Goal: Transaction & Acquisition: Purchase product/service

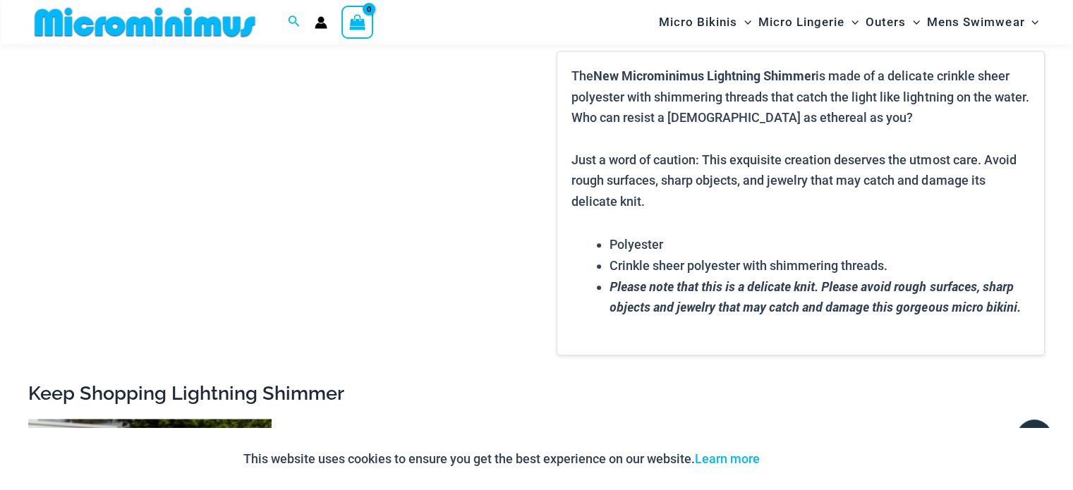
scroll to position [1829, 0]
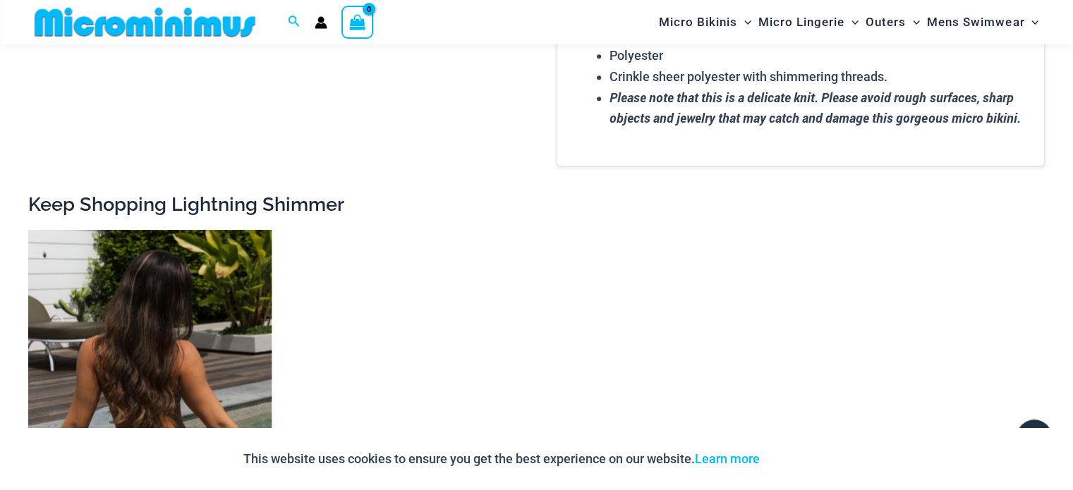
click at [113, 368] on img at bounding box center [149, 412] width 243 height 365
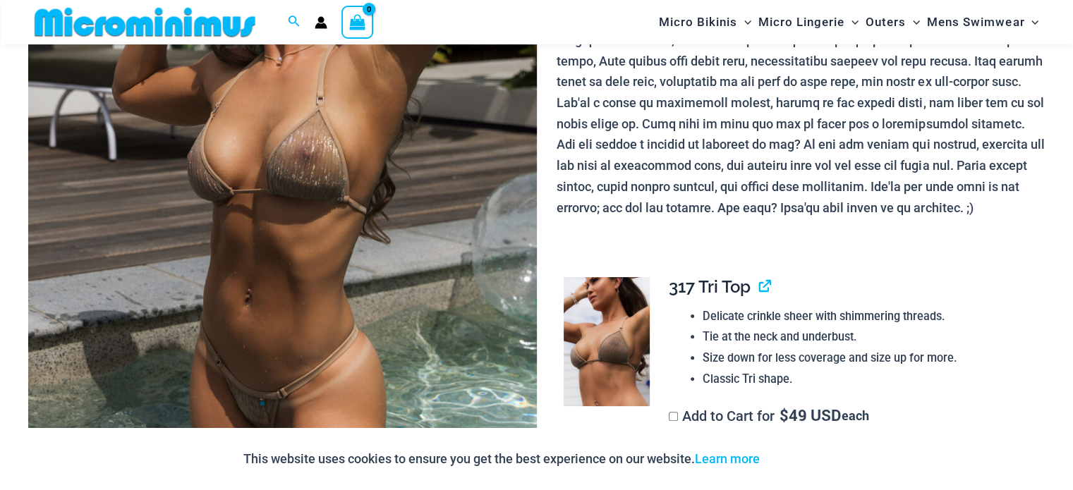
scroll to position [481, 0]
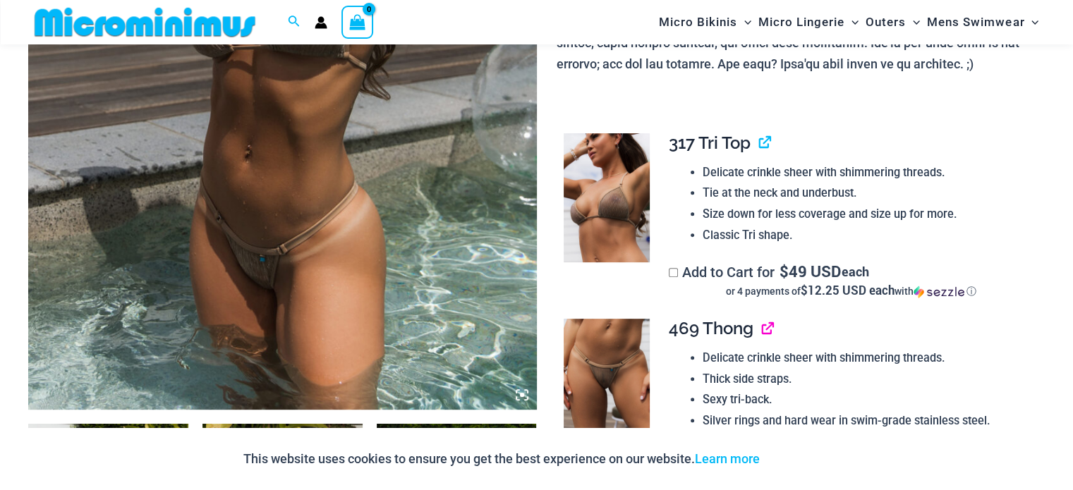
click at [762, 332] on link "View product" at bounding box center [762, 328] width 0 height 20
click at [759, 145] on link "View product" at bounding box center [759, 143] width 0 height 20
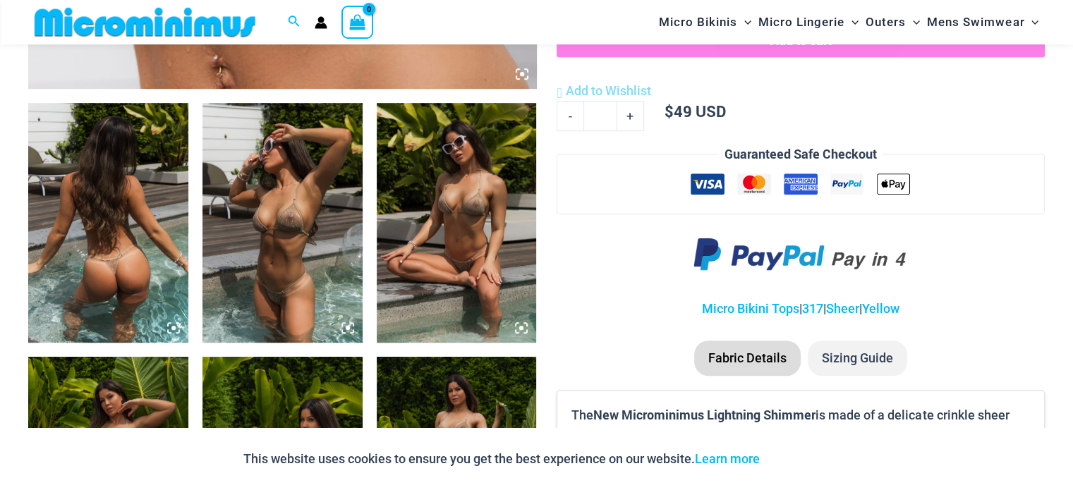
scroll to position [838, 0]
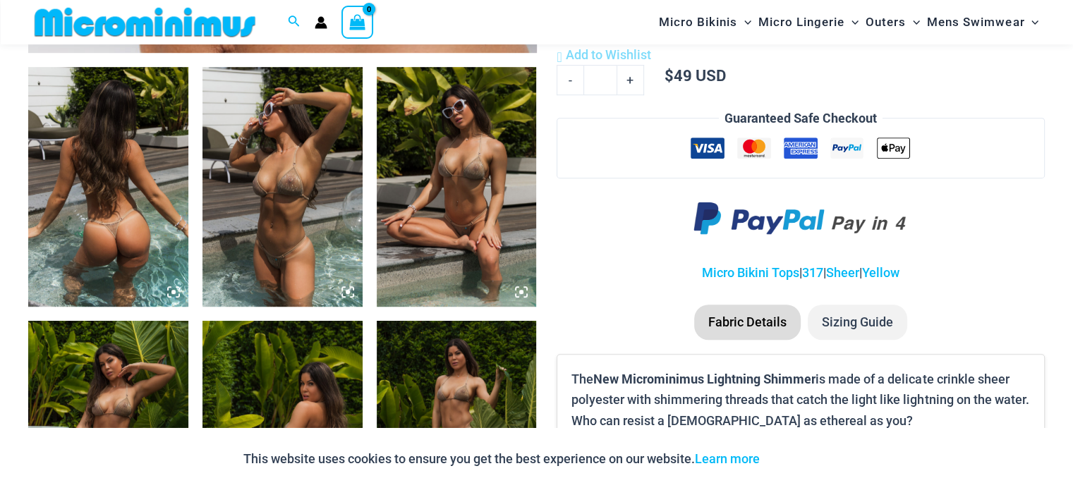
click at [307, 236] on img at bounding box center [282, 187] width 160 height 240
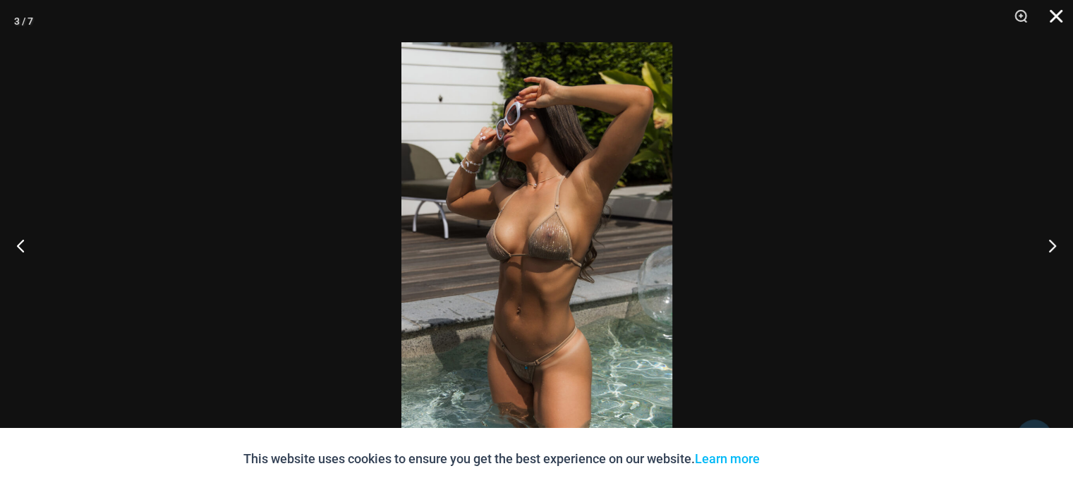
click at [1058, 16] on button "Close" at bounding box center [1050, 21] width 35 height 42
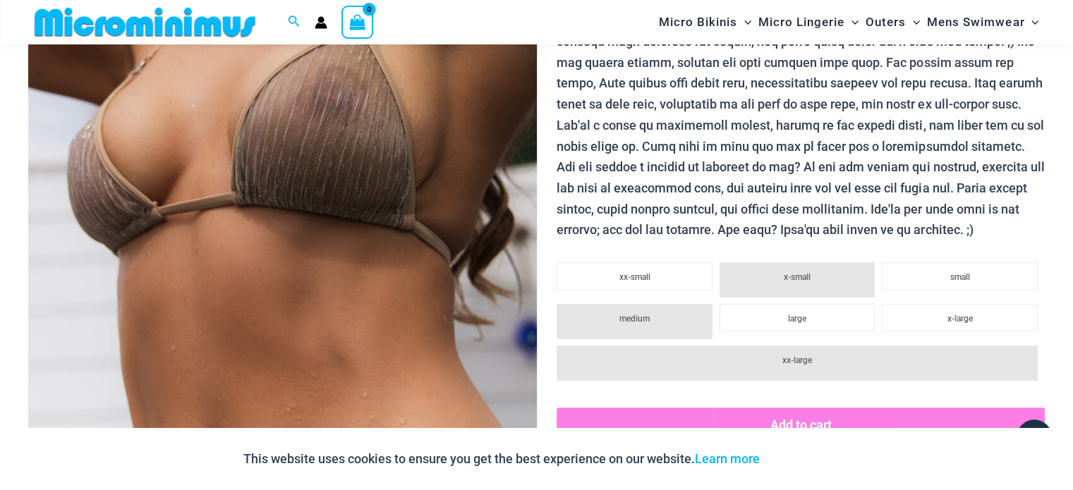
scroll to position [203, 0]
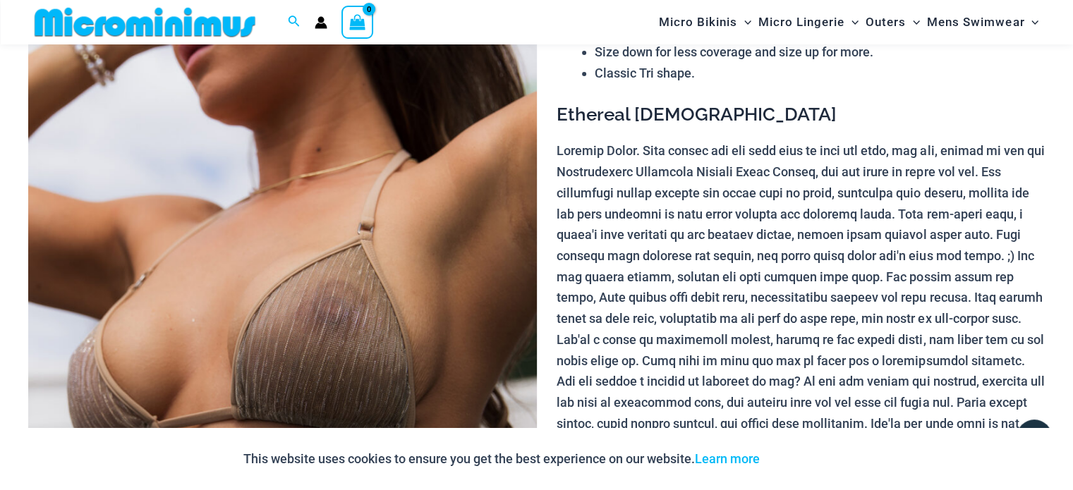
click at [138, 28] on img at bounding box center [145, 22] width 232 height 32
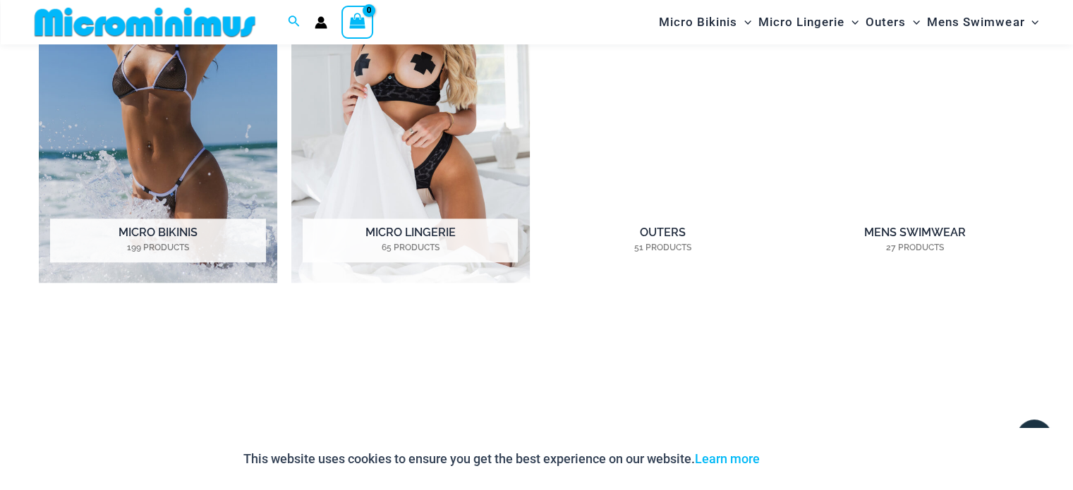
scroll to position [1258, 0]
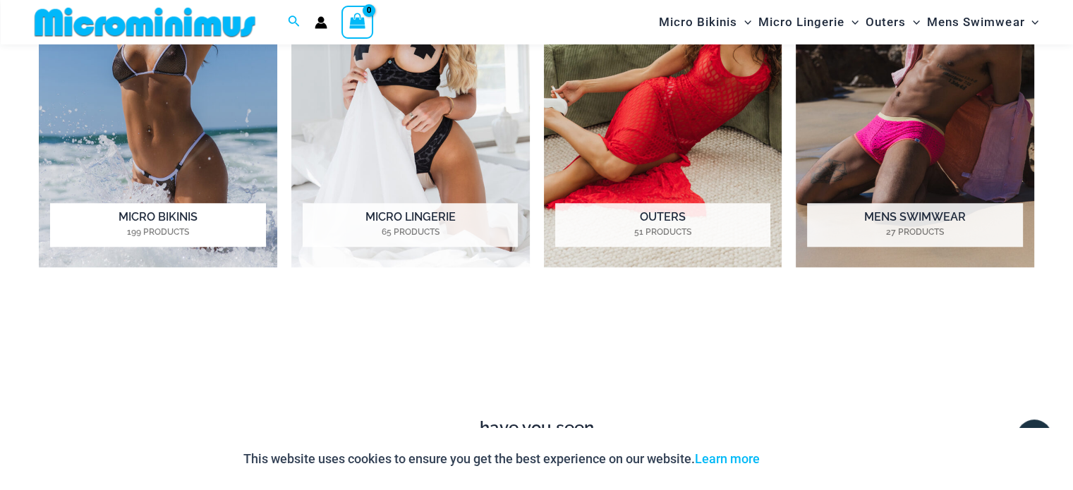
click at [126, 91] on img "Visit product category Micro Bikinis" at bounding box center [158, 84] width 238 height 368
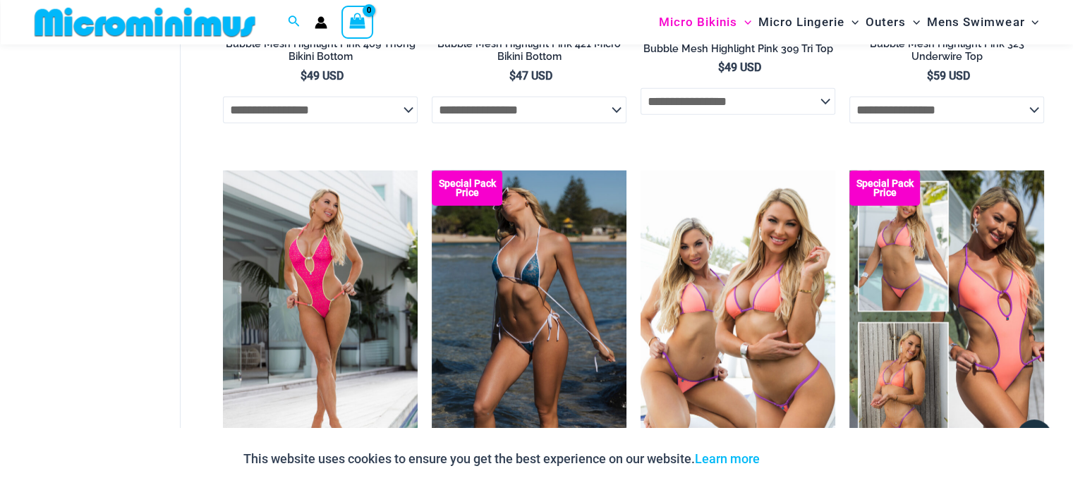
scroll to position [3445, 0]
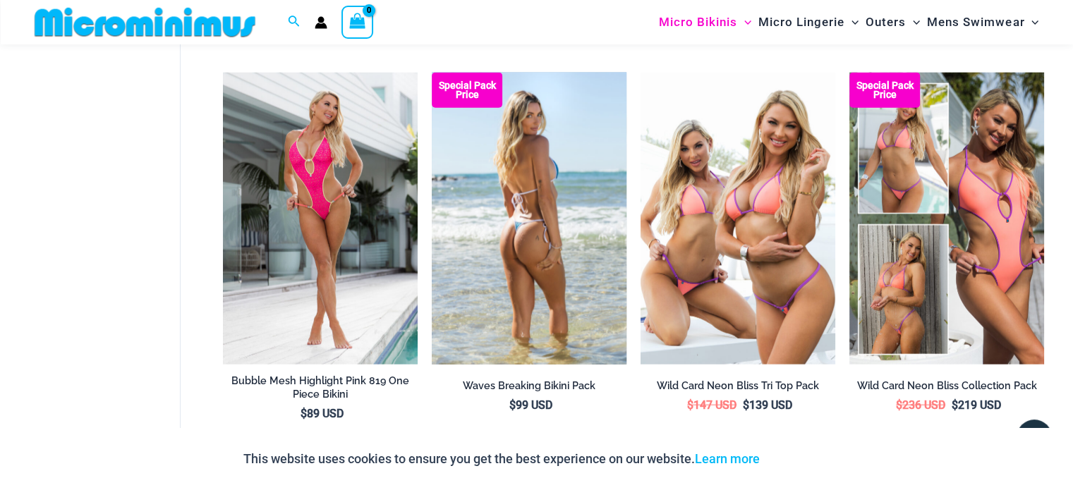
click at [570, 215] on img at bounding box center [529, 219] width 195 height 292
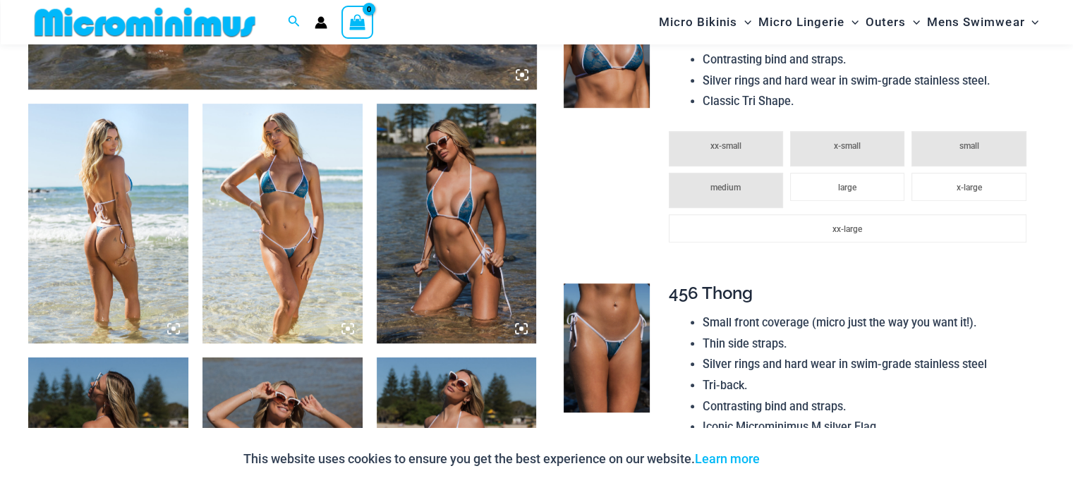
scroll to position [904, 0]
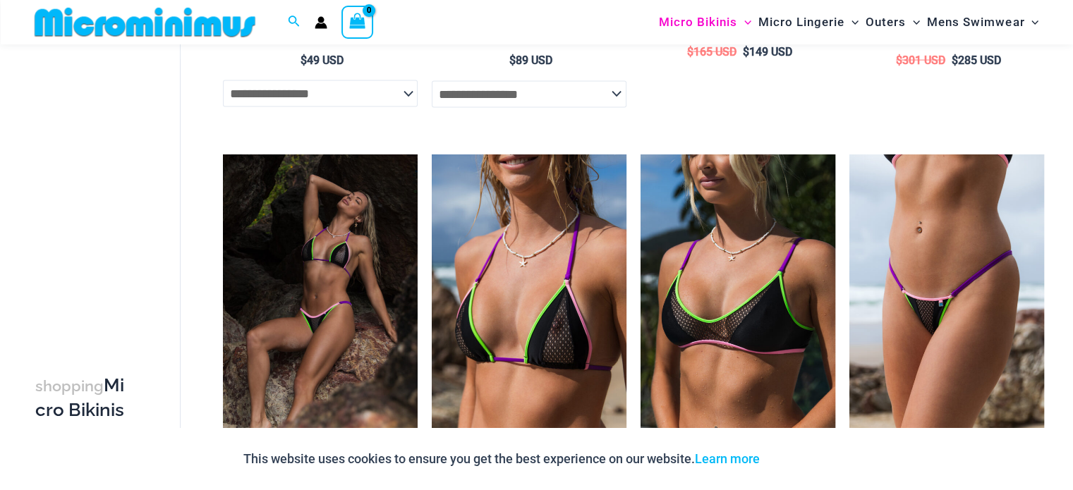
scroll to position [3306, 0]
